Goal: Obtain resource: Download file/media

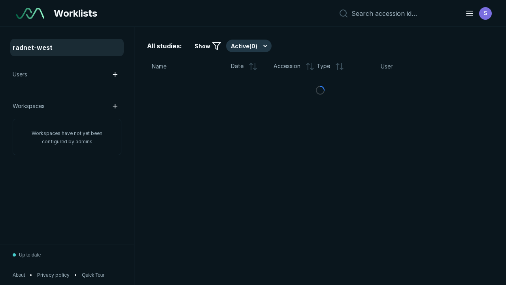
scroll to position [2161, 3296]
